Goal: Task Accomplishment & Management: Manage account settings

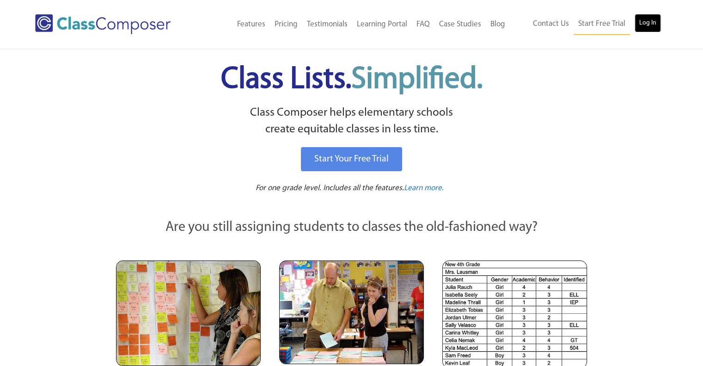
click at [649, 24] on link "Log In" at bounding box center [648, 23] width 26 height 18
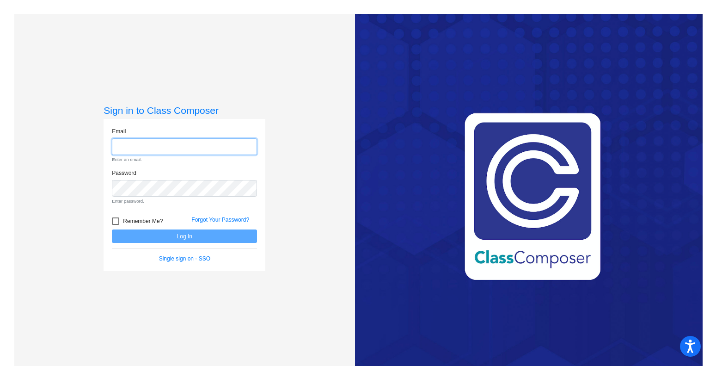
type input "[EMAIL_ADDRESS][DOMAIN_NAME]"
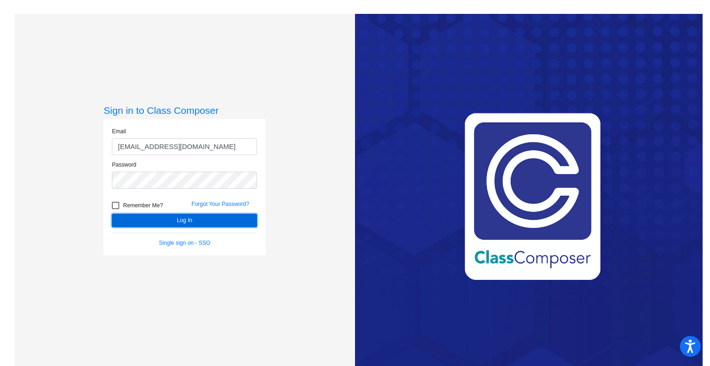
click at [202, 234] on form "Email [EMAIL_ADDRESS][DOMAIN_NAME] Password Remember Me? Forgot Your Password? …" at bounding box center [184, 187] width 145 height 120
click at [187, 218] on button "Log In" at bounding box center [184, 220] width 145 height 13
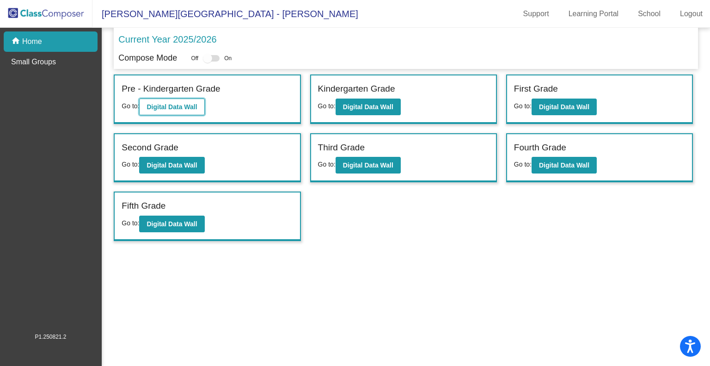
click at [180, 103] on b "Digital Data Wall" at bounding box center [172, 106] width 50 height 7
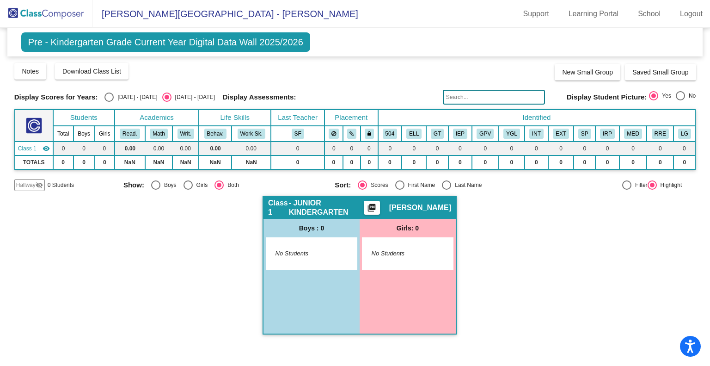
click at [26, 14] on img at bounding box center [46, 13] width 92 height 27
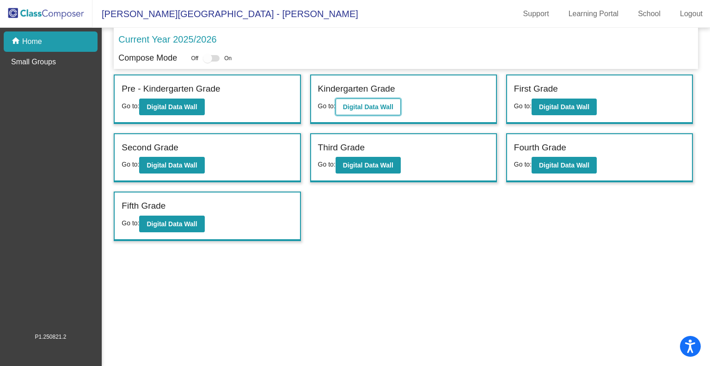
click at [372, 105] on b "Digital Data Wall" at bounding box center [368, 106] width 50 height 7
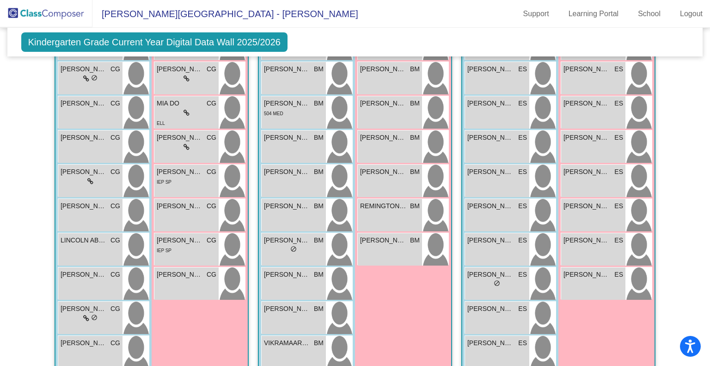
scroll to position [254, 0]
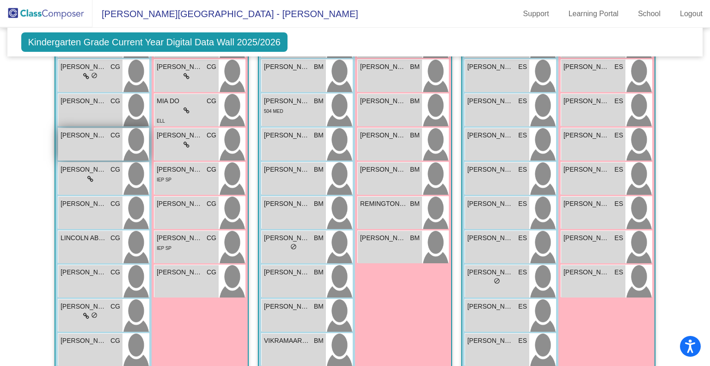
click at [86, 139] on div "[PERSON_NAME] CG lock do_not_disturb_alt" at bounding box center [90, 144] width 64 height 32
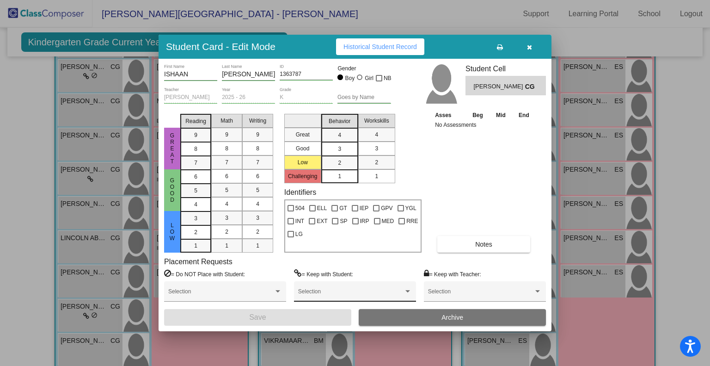
click at [332, 289] on div "Selection" at bounding box center [355, 293] width 114 height 17
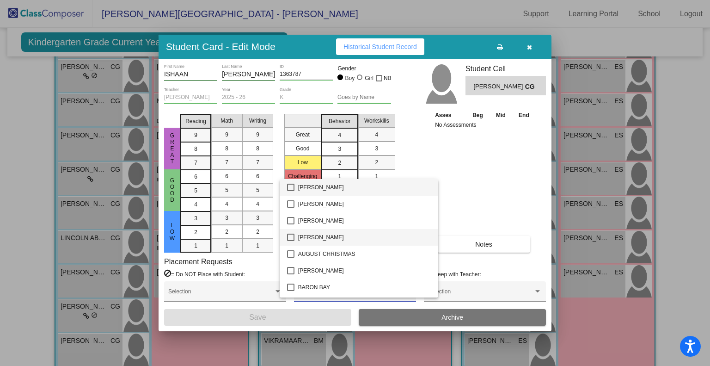
click at [289, 238] on mat-pseudo-checkbox at bounding box center [290, 237] width 7 height 7
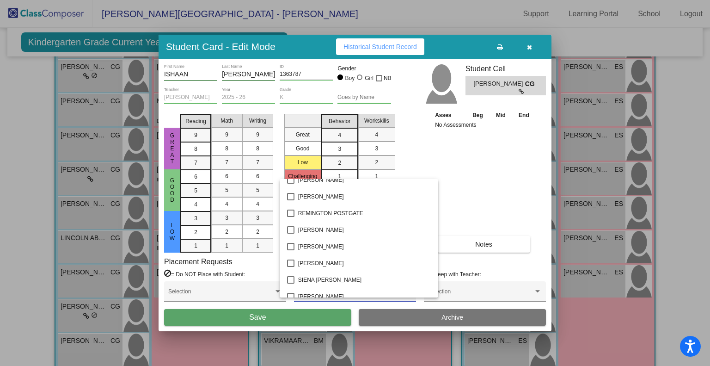
scroll to position [1047, 0]
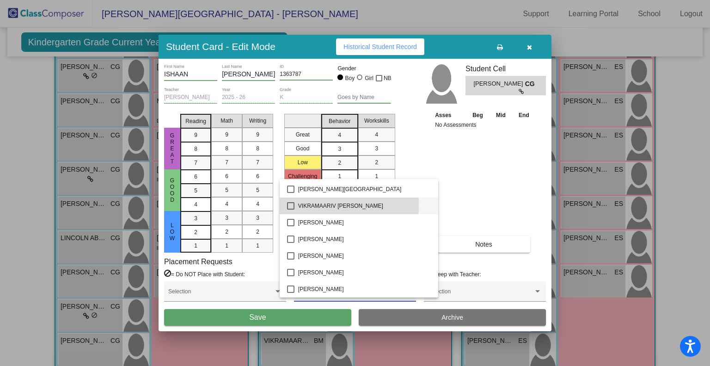
click at [291, 205] on mat-pseudo-checkbox at bounding box center [290, 205] width 7 height 7
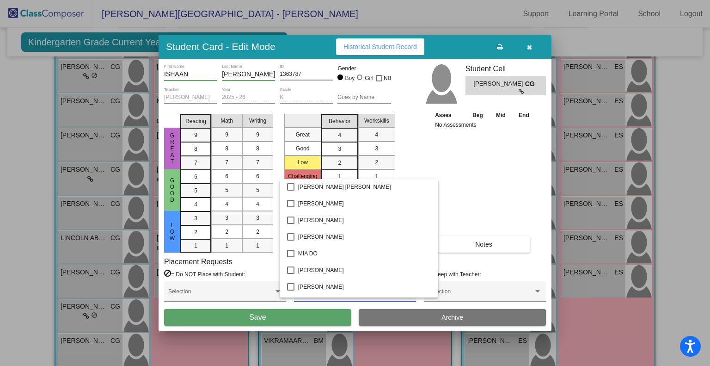
scroll to position [740, 0]
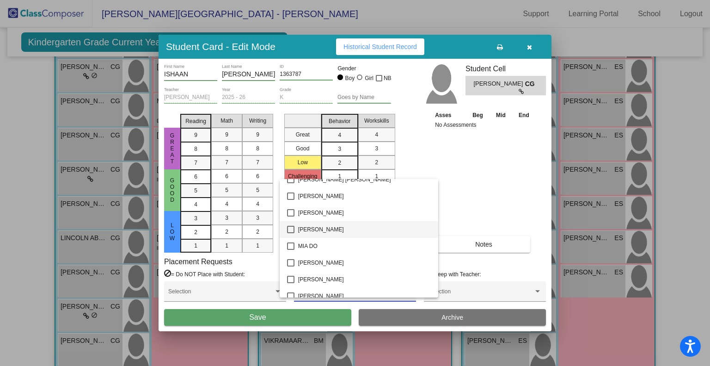
click at [292, 227] on mat-pseudo-checkbox at bounding box center [290, 229] width 7 height 7
click at [468, 190] on div at bounding box center [355, 183] width 710 height 366
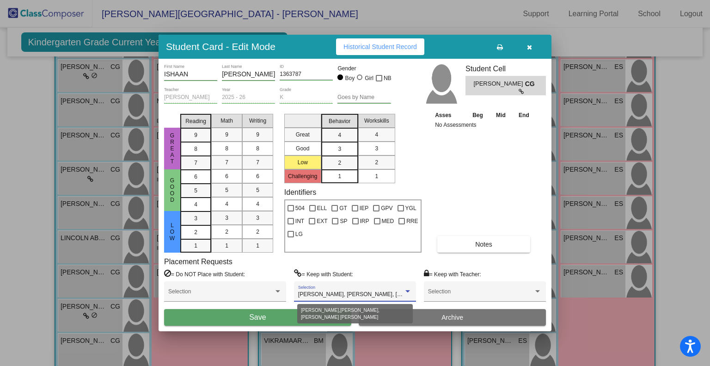
click at [409, 290] on div at bounding box center [408, 291] width 5 height 2
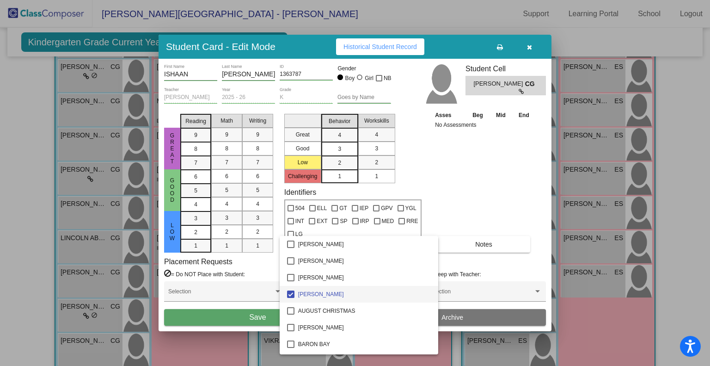
click at [451, 213] on div at bounding box center [355, 183] width 710 height 366
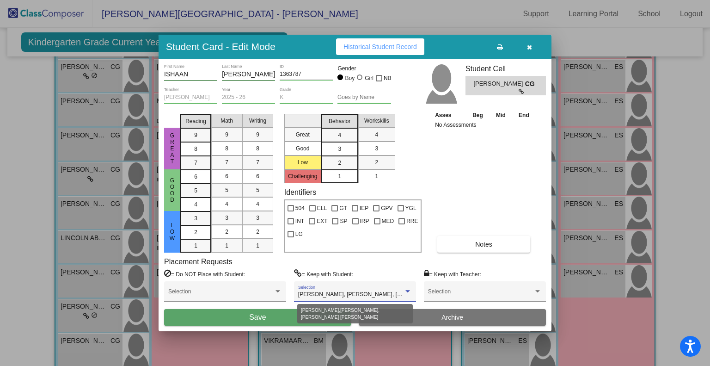
click at [408, 293] on div at bounding box center [408, 291] width 8 height 6
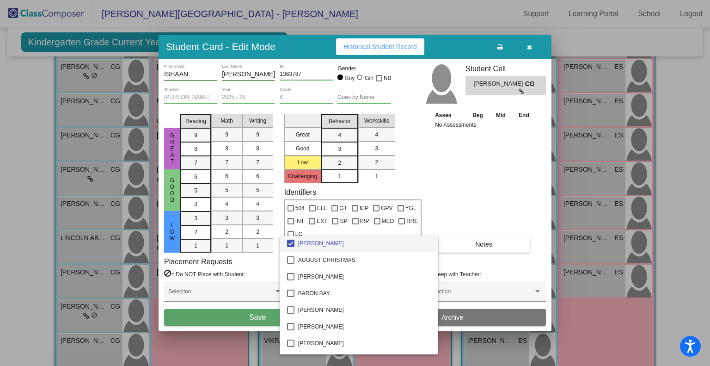
scroll to position [0, 0]
click at [451, 200] on div at bounding box center [355, 183] width 710 height 366
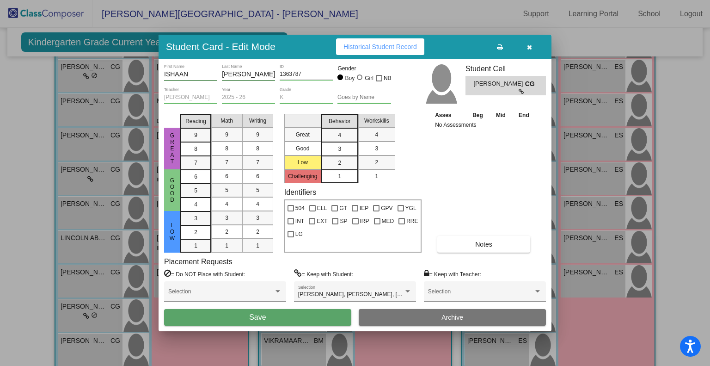
click at [338, 314] on button "Save" at bounding box center [257, 317] width 187 height 17
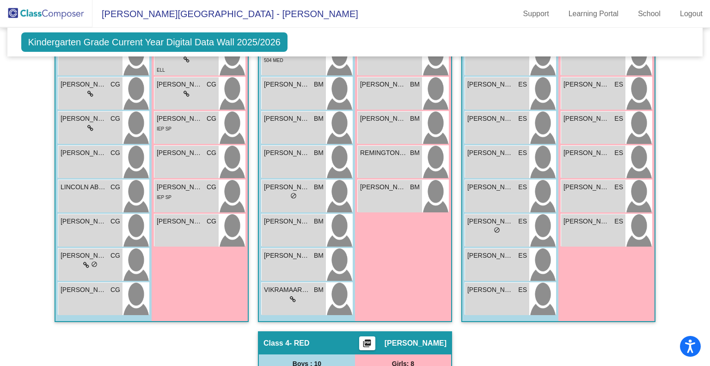
scroll to position [307, 0]
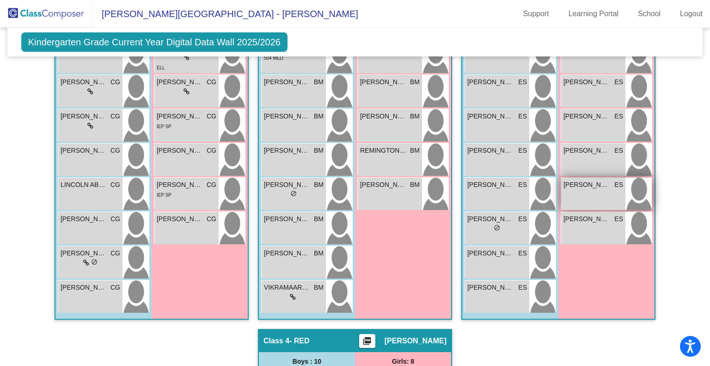
click at [584, 191] on div "[PERSON_NAME] ES lock do_not_disturb_alt" at bounding box center [593, 194] width 64 height 32
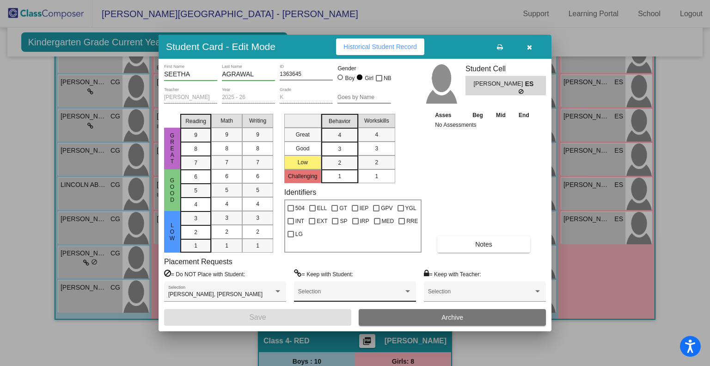
click at [377, 287] on div "Selection" at bounding box center [355, 293] width 114 height 17
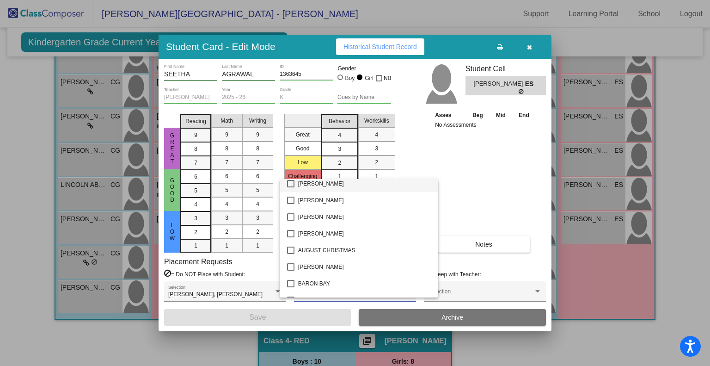
scroll to position [0, 0]
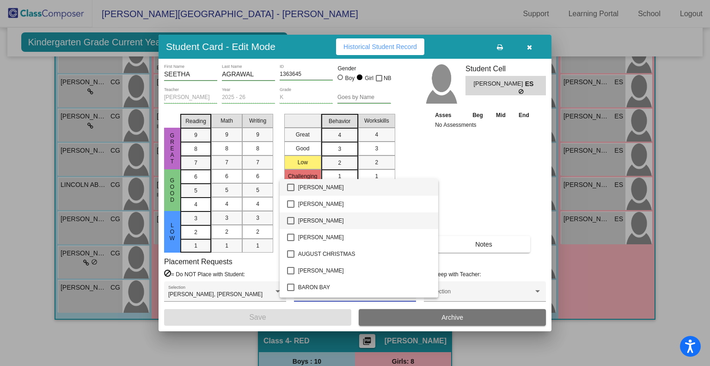
click at [292, 220] on mat-pseudo-checkbox at bounding box center [290, 220] width 7 height 7
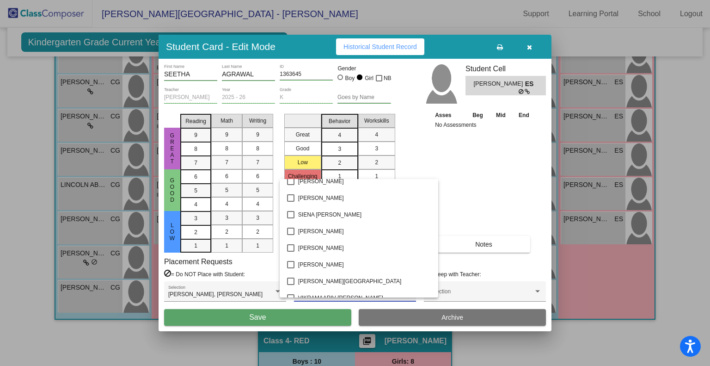
scroll to position [1014, 0]
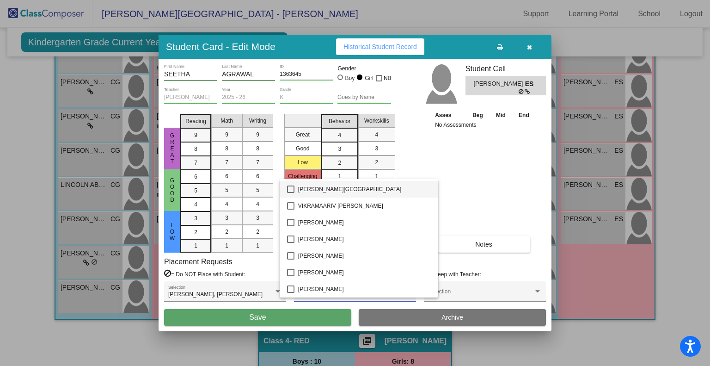
click at [289, 189] on mat-pseudo-checkbox at bounding box center [290, 188] width 7 height 7
click at [314, 318] on div at bounding box center [355, 183] width 710 height 366
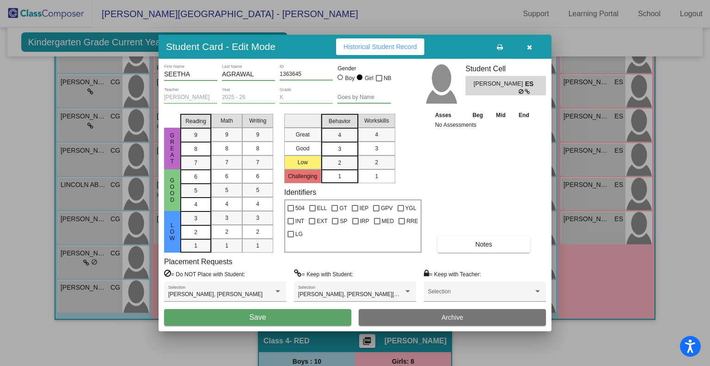
click at [314, 318] on button "Save" at bounding box center [257, 317] width 187 height 17
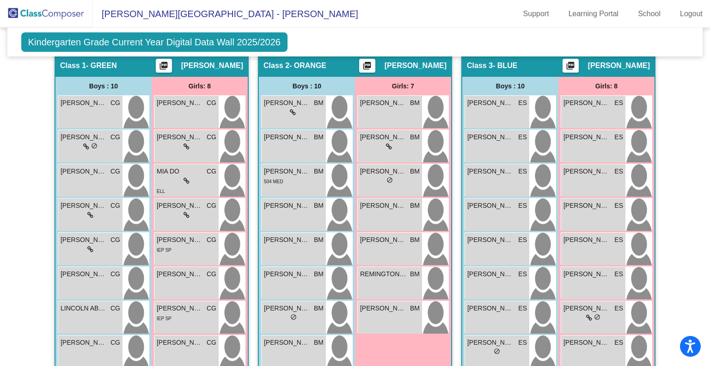
scroll to position [183, 0]
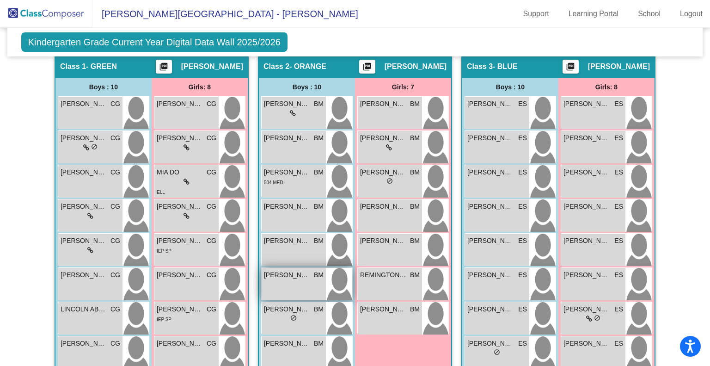
click at [285, 286] on div "[PERSON_NAME] BM lock do_not_disturb_alt" at bounding box center [294, 284] width 64 height 32
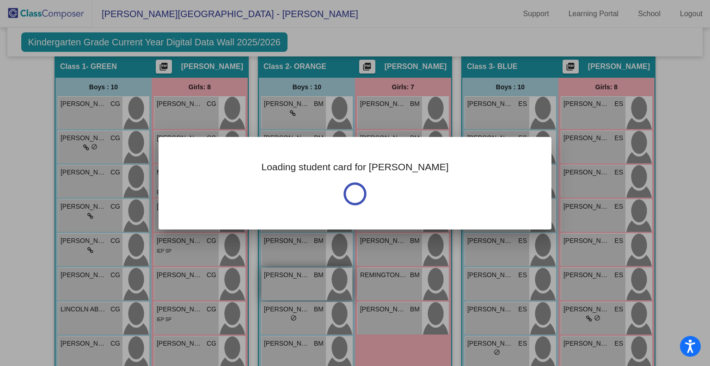
click at [285, 286] on div "Loading student card for [PERSON_NAME] Notes Previous Year undefined - Last Edi…" at bounding box center [355, 183] width 710 height 366
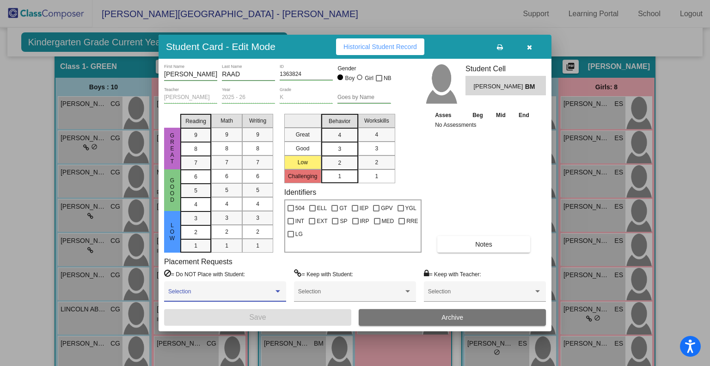
click at [268, 292] on span at bounding box center [220, 294] width 105 height 6
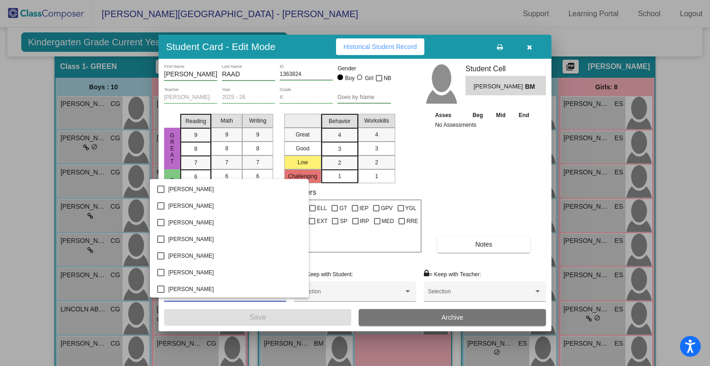
scroll to position [328, 0]
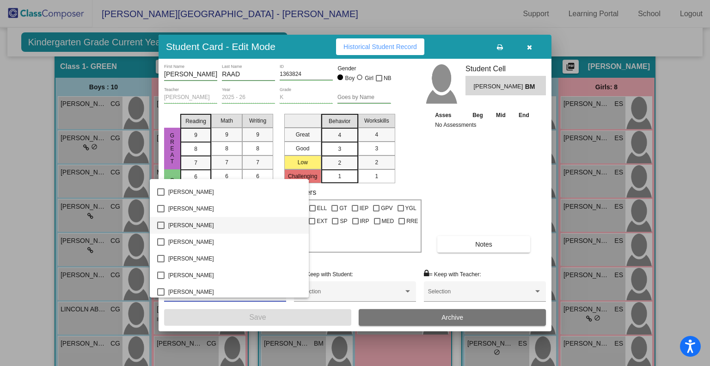
click at [161, 223] on mat-pseudo-checkbox at bounding box center [160, 224] width 7 height 7
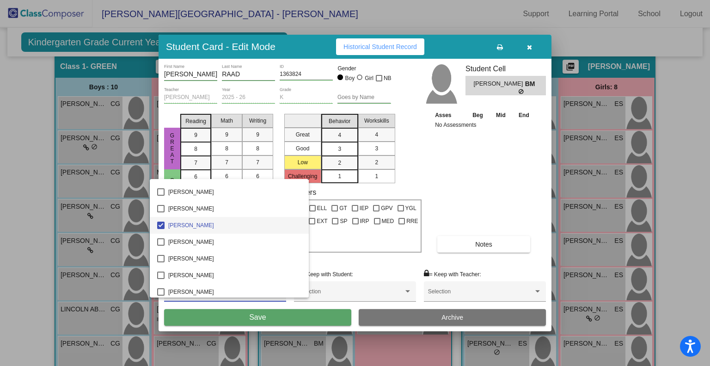
click at [237, 318] on div at bounding box center [355, 183] width 710 height 366
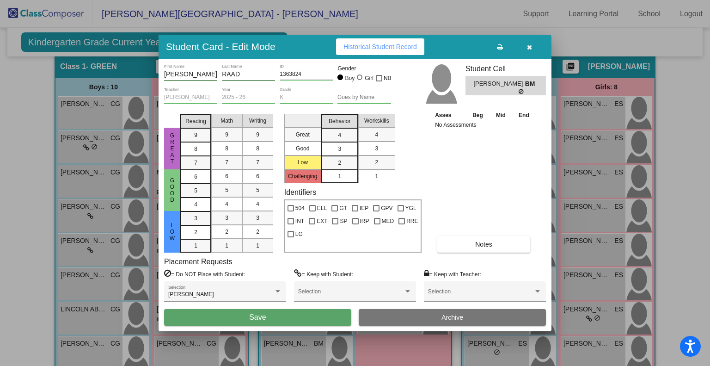
click at [242, 316] on button "Save" at bounding box center [257, 317] width 187 height 17
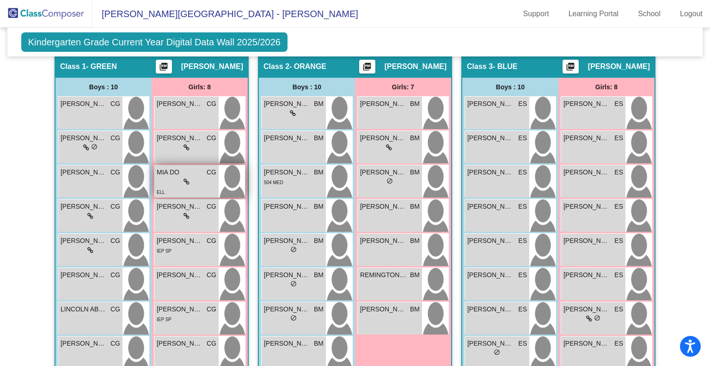
click at [196, 181] on div "lock do_not_disturb_alt" at bounding box center [187, 182] width 60 height 10
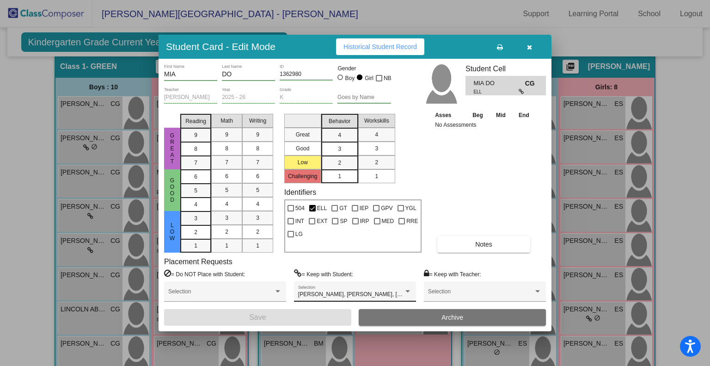
click at [361, 288] on div "[PERSON_NAME], [PERSON_NAME], [PERSON_NAME], [PERSON_NAME] Selection" at bounding box center [355, 293] width 114 height 17
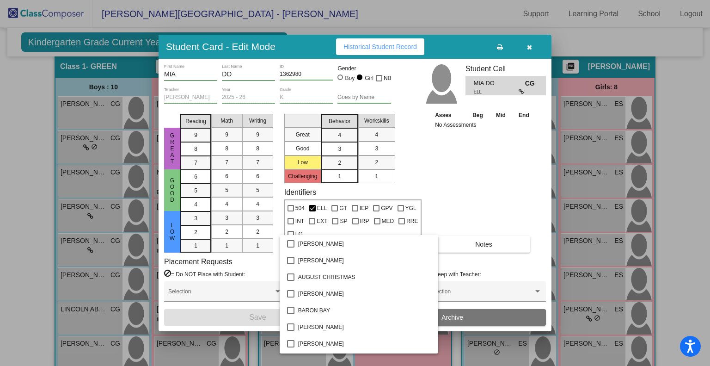
scroll to position [0, 0]
click at [462, 209] on div at bounding box center [355, 183] width 710 height 366
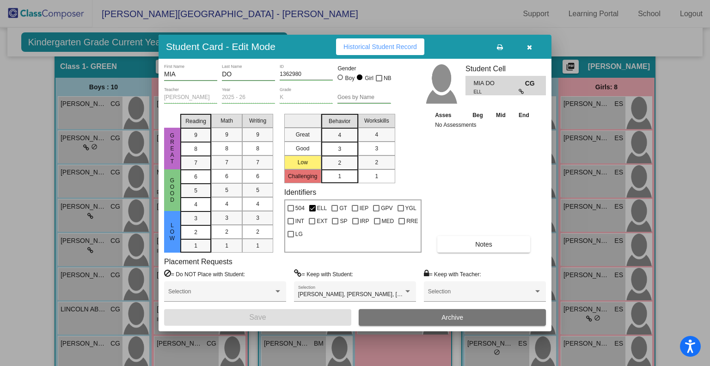
click at [531, 49] on icon "button" at bounding box center [529, 47] width 5 height 6
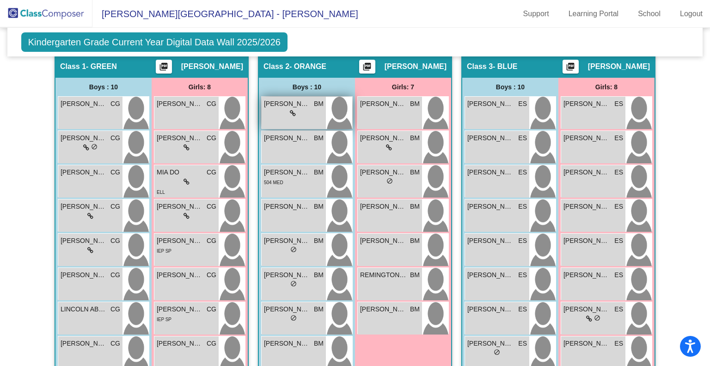
click at [300, 115] on div "lock do_not_disturb_alt" at bounding box center [294, 114] width 60 height 10
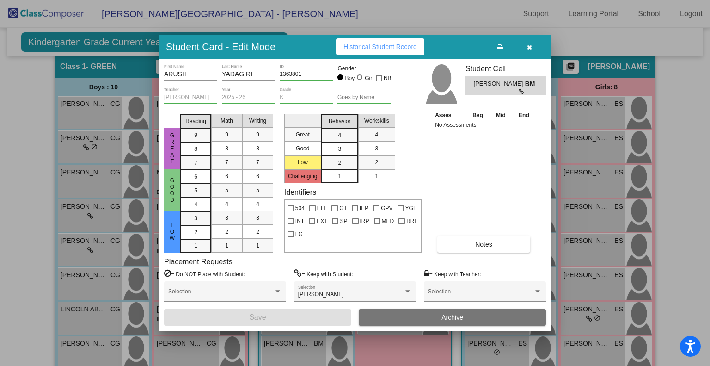
click at [300, 115] on div "Student Card - Edit Mode Historical Student Record [PERSON_NAME] First Name YAD…" at bounding box center [355, 183] width 710 height 366
click at [370, 296] on div "[PERSON_NAME]" at bounding box center [350, 294] width 105 height 6
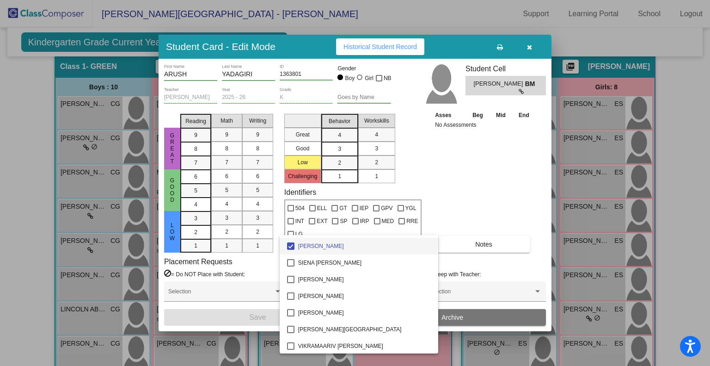
scroll to position [1047, 0]
click at [292, 245] on mat-pseudo-checkbox at bounding box center [290, 244] width 7 height 7
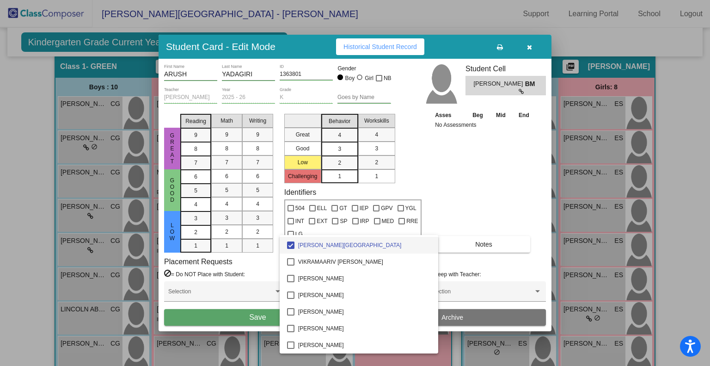
click at [255, 323] on div at bounding box center [355, 183] width 710 height 366
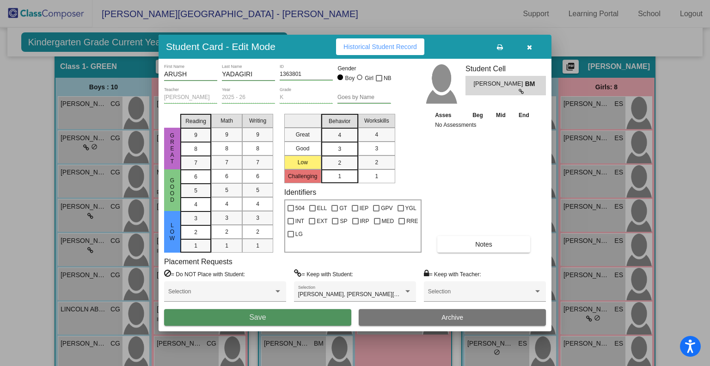
click at [261, 317] on span "Save" at bounding box center [257, 317] width 17 height 8
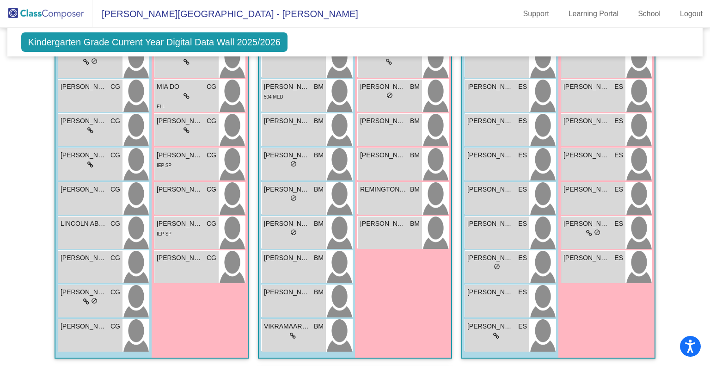
scroll to position [251, 0]
